Goal: Information Seeking & Learning: Learn about a topic

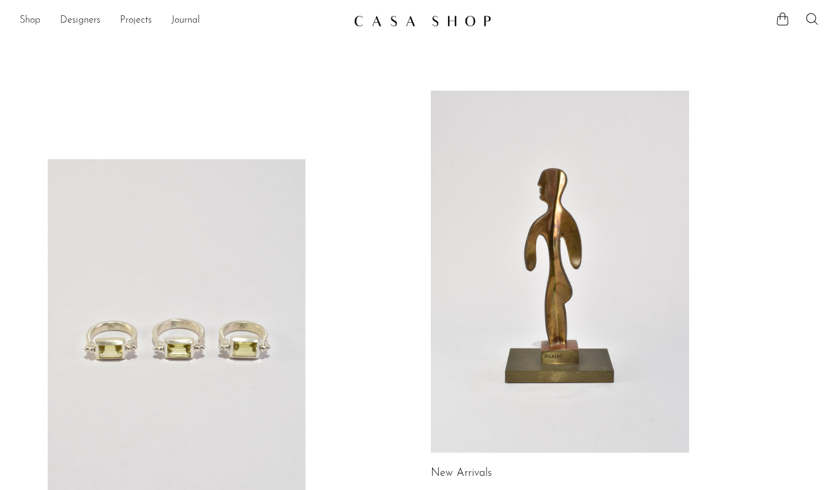
click at [32, 23] on link "Shop" at bounding box center [30, 21] width 21 height 16
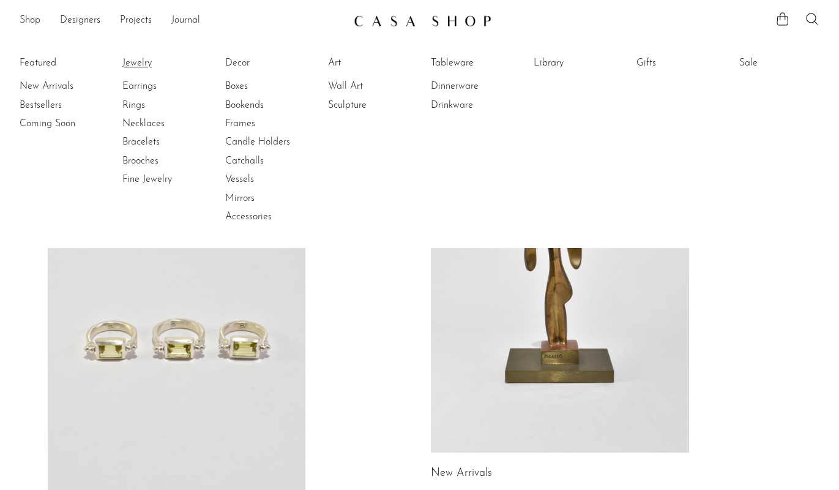
click at [134, 65] on link "Jewelry" at bounding box center [168, 62] width 92 height 13
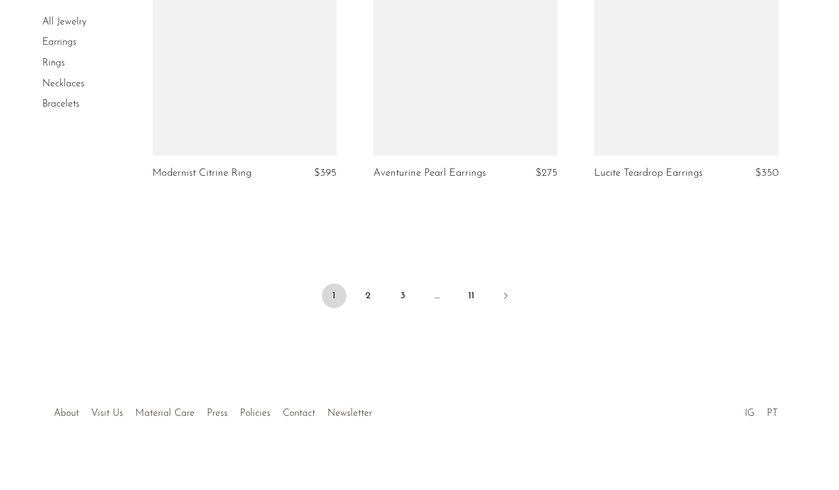
scroll to position [3728, 0]
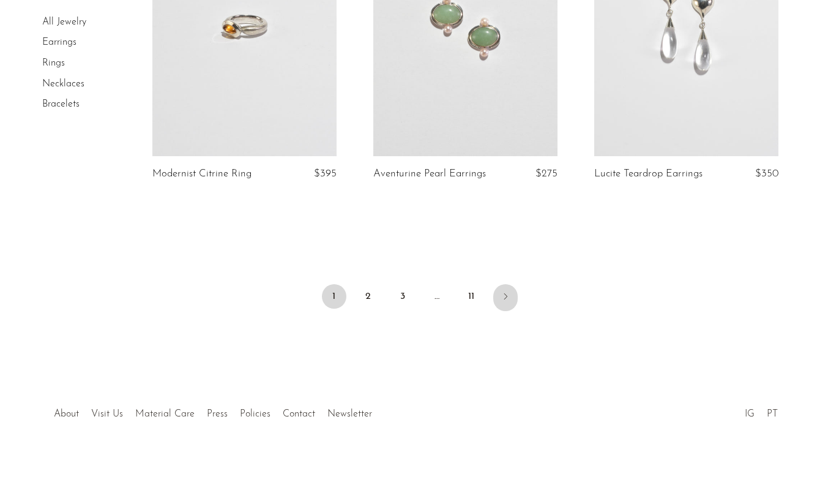
click at [505, 293] on icon "Next" at bounding box center [505, 296] width 3 height 6
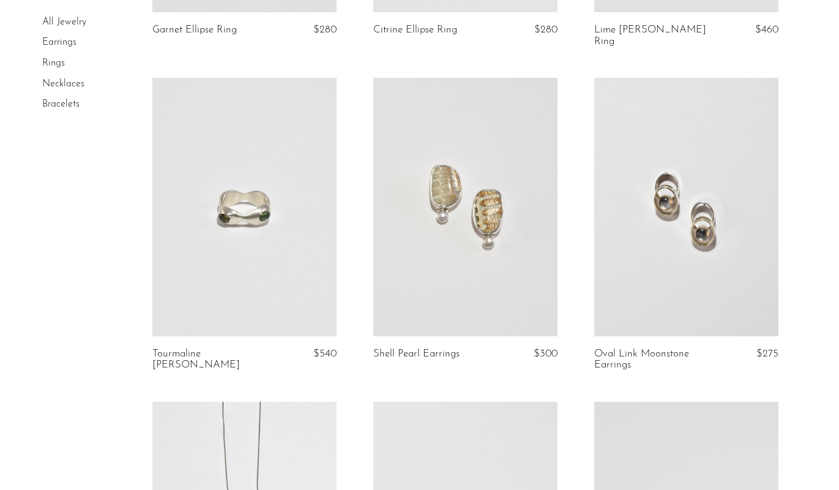
scroll to position [731, 0]
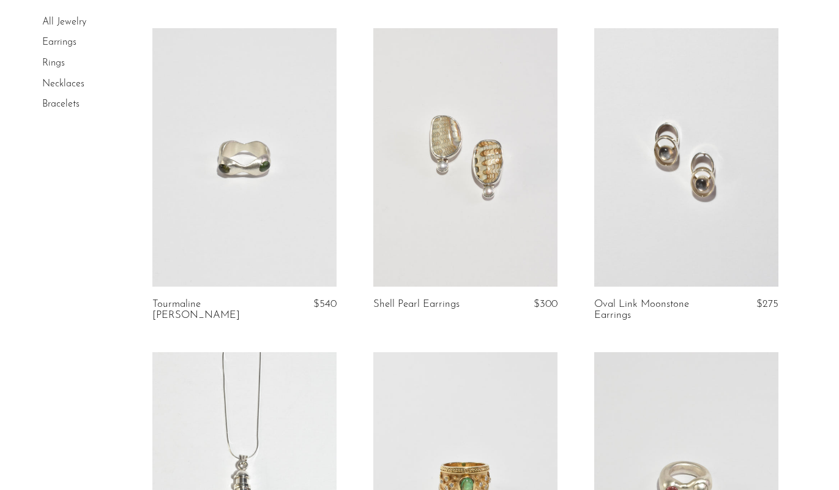
click at [296, 178] on link at bounding box center [244, 157] width 184 height 258
click at [63, 83] on link "Necklaces" at bounding box center [63, 84] width 42 height 10
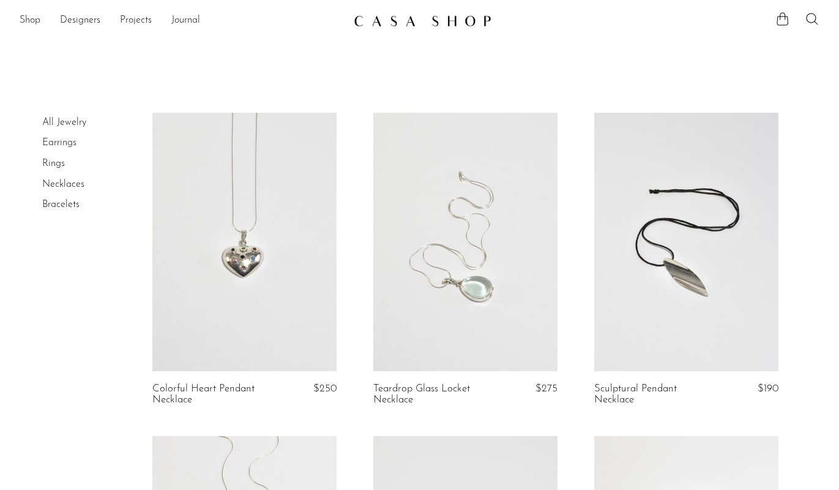
click at [463, 220] on link at bounding box center [465, 242] width 184 height 258
click at [658, 193] on link at bounding box center [686, 242] width 184 height 258
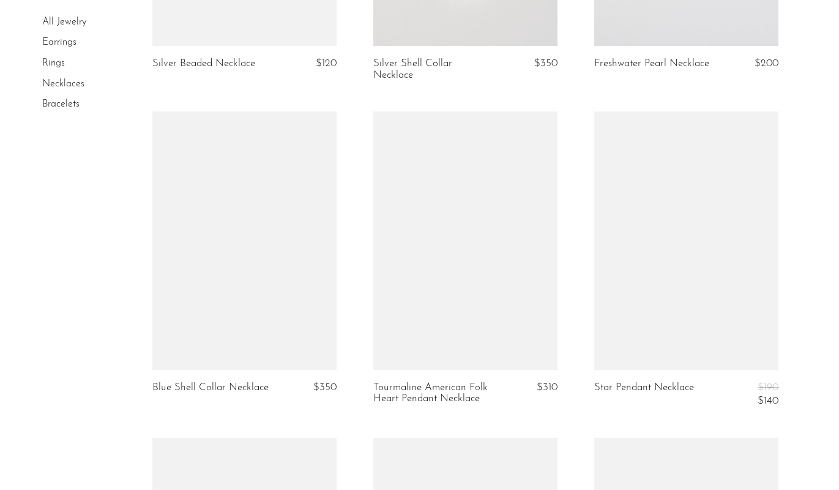
scroll to position [2260, 0]
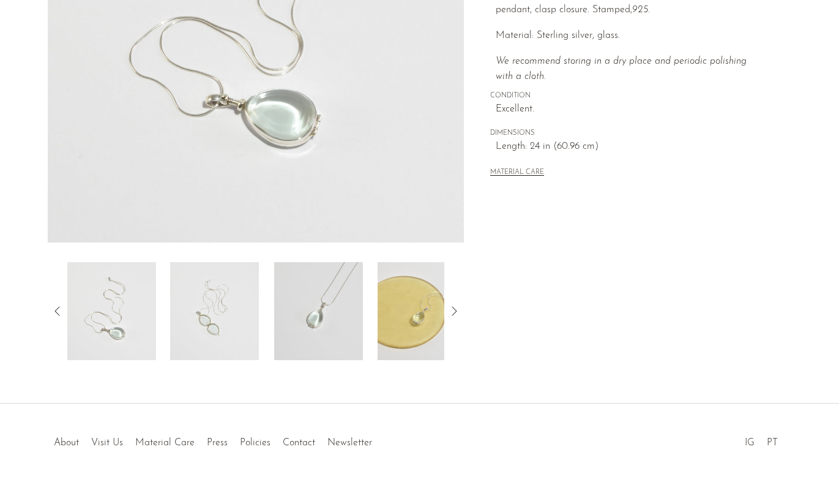
scroll to position [275, 0]
click at [251, 291] on img at bounding box center [214, 309] width 89 height 98
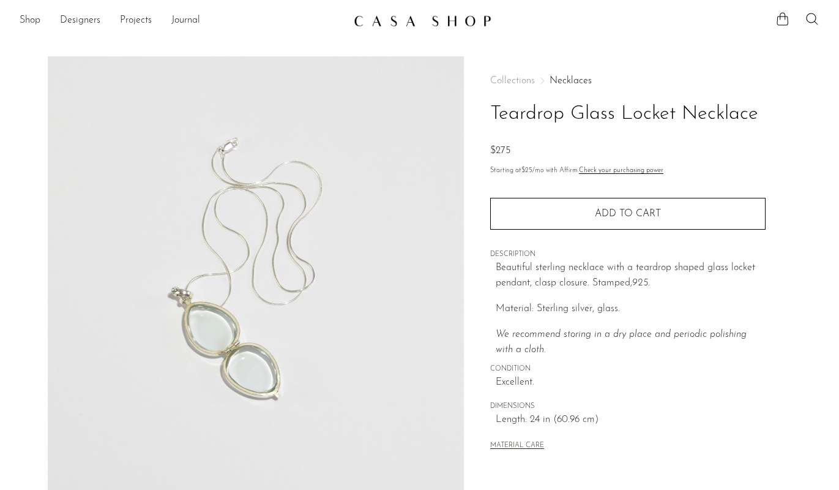
scroll to position [0, 0]
